Goal: Information Seeking & Learning: Learn about a topic

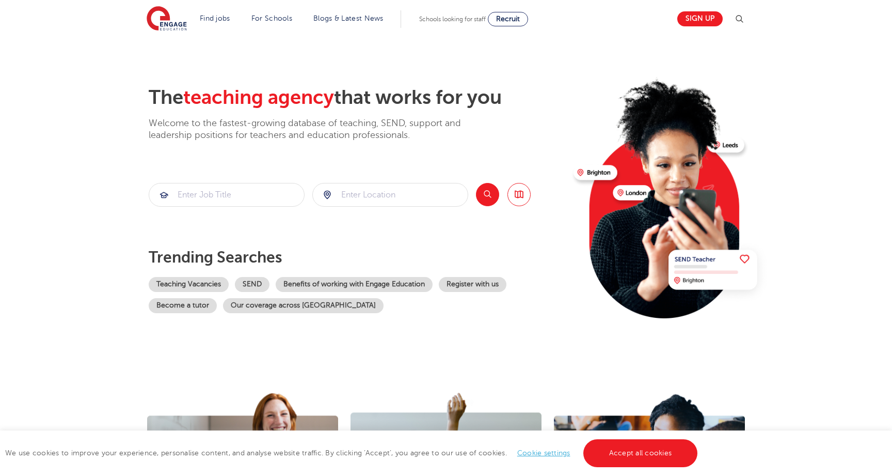
scroll to position [18, 0]
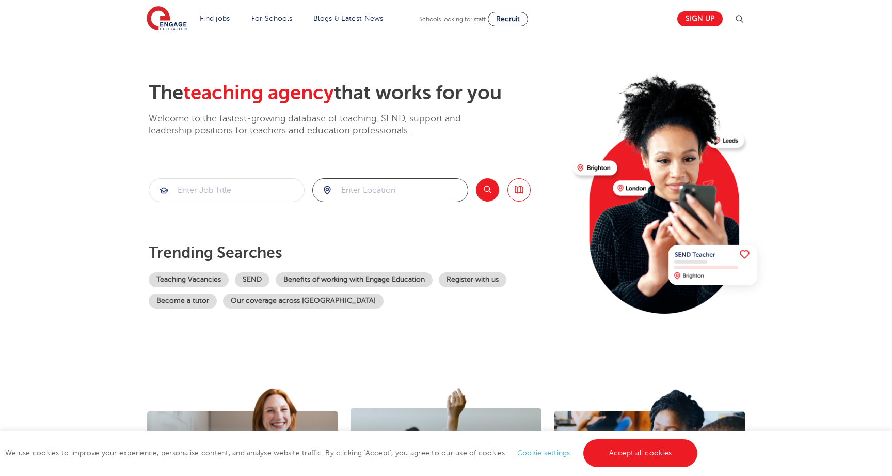
click at [365, 184] on input "search" at bounding box center [390, 190] width 155 height 23
click at [483, 190] on button "Search" at bounding box center [487, 189] width 23 height 23
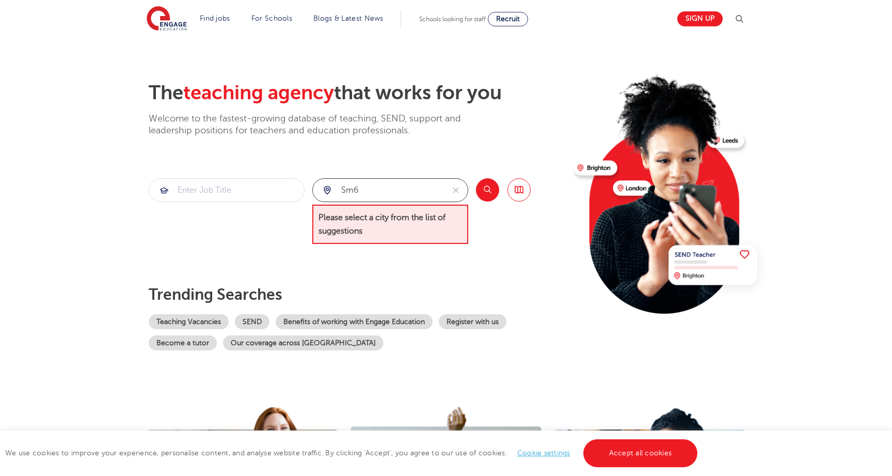
click at [371, 186] on input "sm6" at bounding box center [378, 190] width 131 height 23
type input "s"
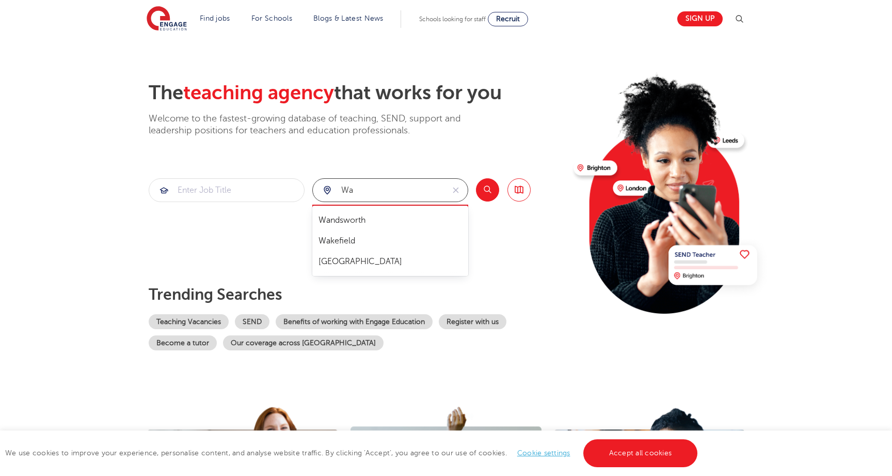
type input "w"
type input "s"
type input "c"
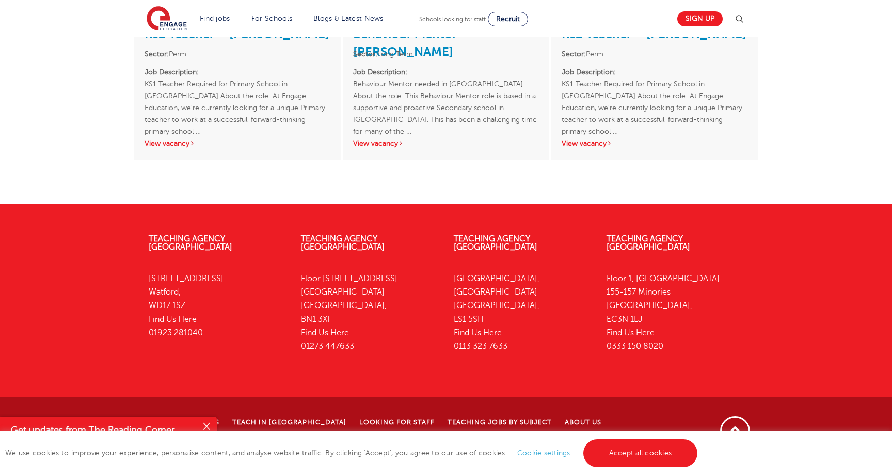
scroll to position [1911, 0]
